Goal: Information Seeking & Learning: Learn about a topic

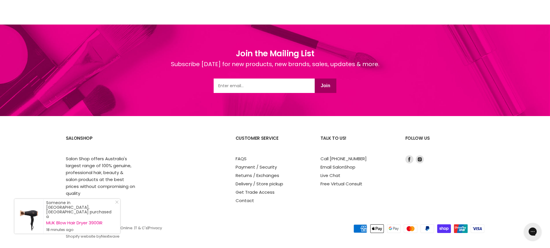
scroll to position [742, 0]
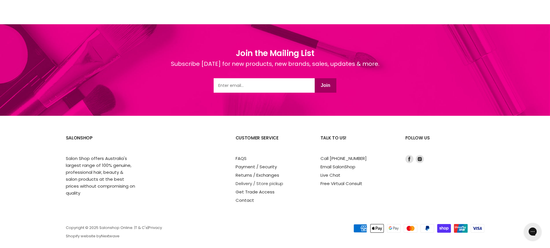
click at [275, 181] on link "Delivery / Store pickup" at bounding box center [260, 184] width 48 height 6
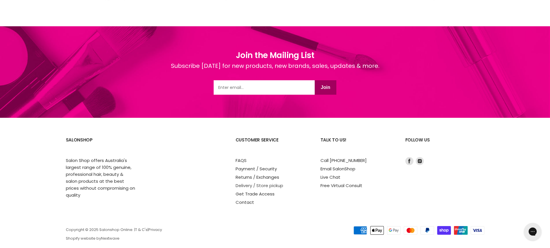
scroll to position [751, 0]
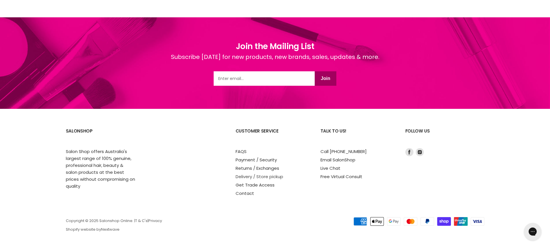
click at [279, 178] on link "Delivery / Store pickup" at bounding box center [260, 177] width 48 height 6
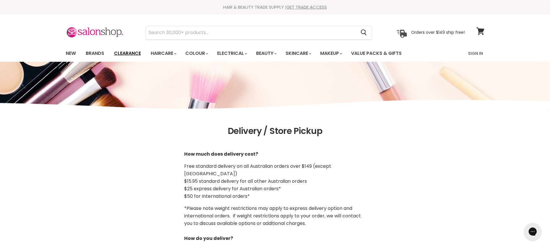
click at [119, 53] on link "Clearance" at bounding box center [128, 53] width 36 height 12
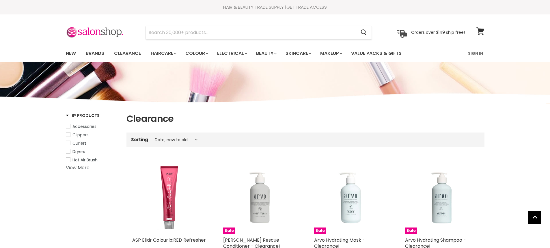
select select "created-descending"
